Goal: Navigation & Orientation: Find specific page/section

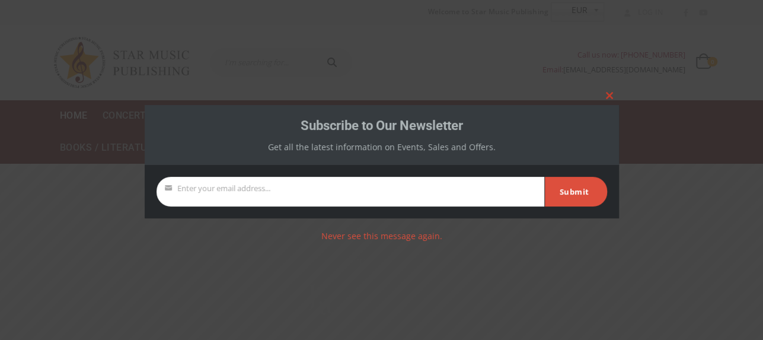
click at [610, 95] on span at bounding box center [609, 95] width 19 height 7
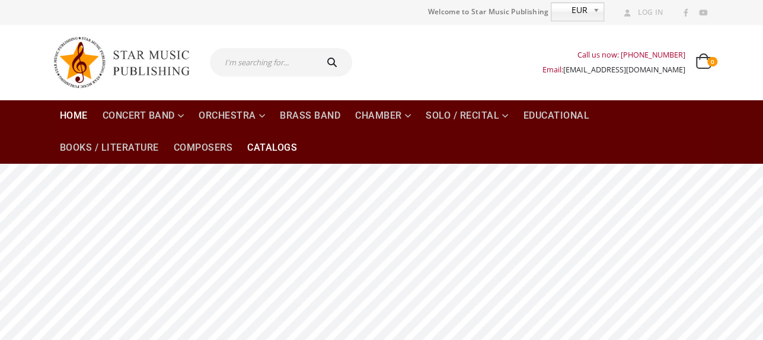
click at [275, 142] on link "Catalogs" at bounding box center [272, 148] width 64 height 32
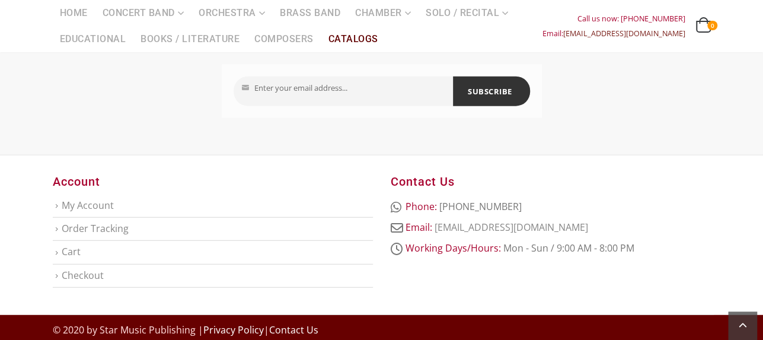
scroll to position [1443, 0]
